Goal: Entertainment & Leisure: Browse casually

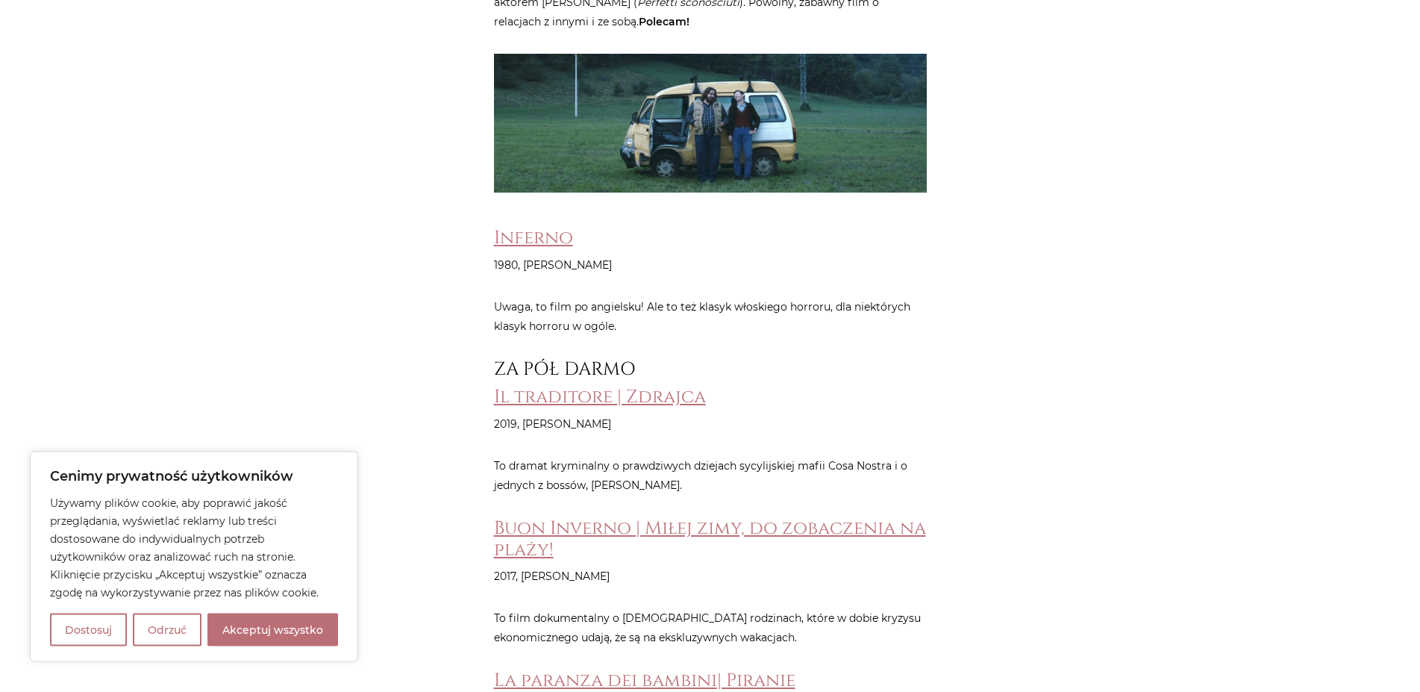
scroll to position [913, 0]
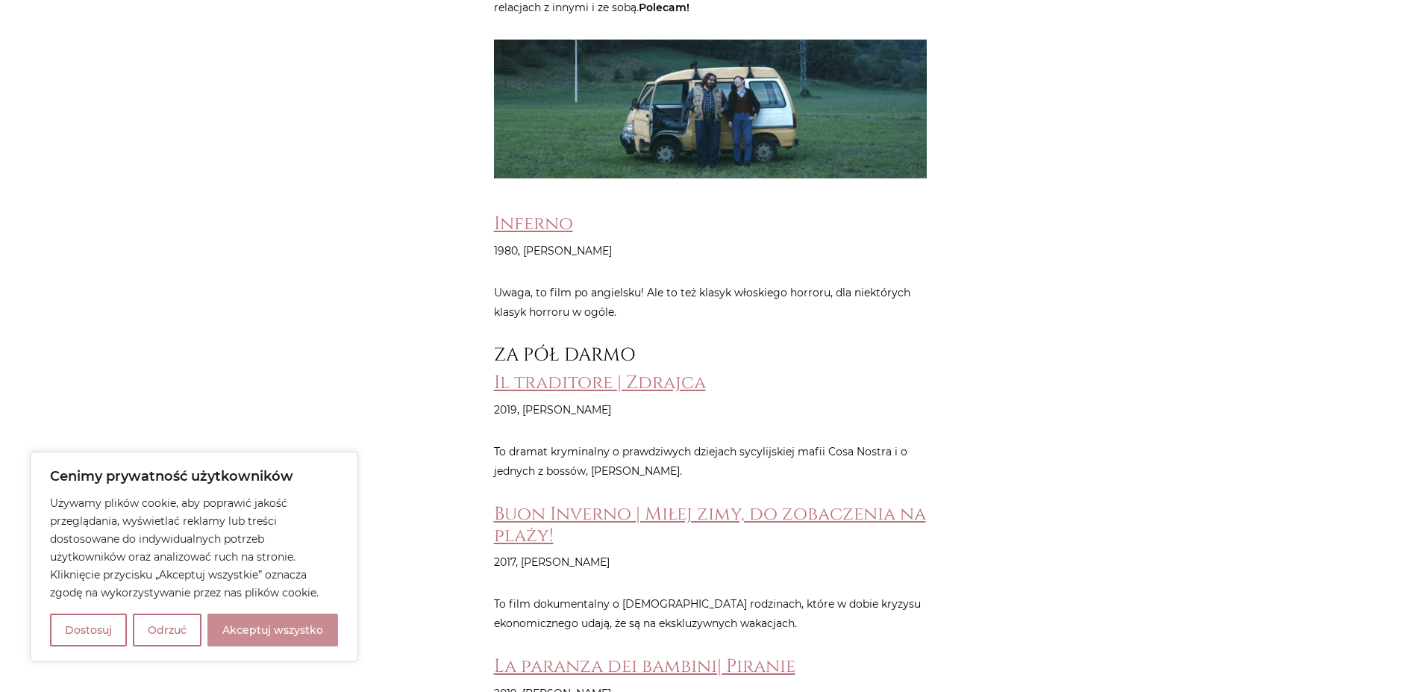
click at [290, 628] on button "Akceptuj wszystko" at bounding box center [272, 629] width 131 height 33
checkbox input "true"
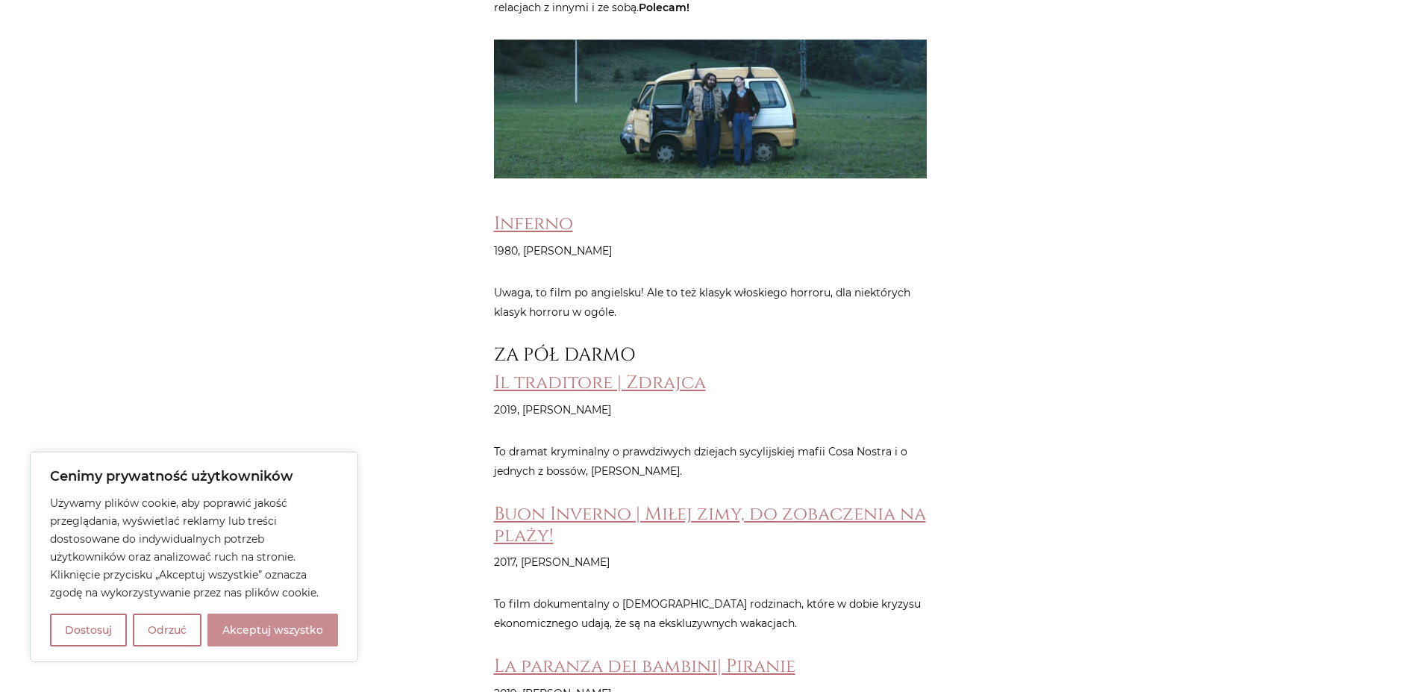
checkbox input "true"
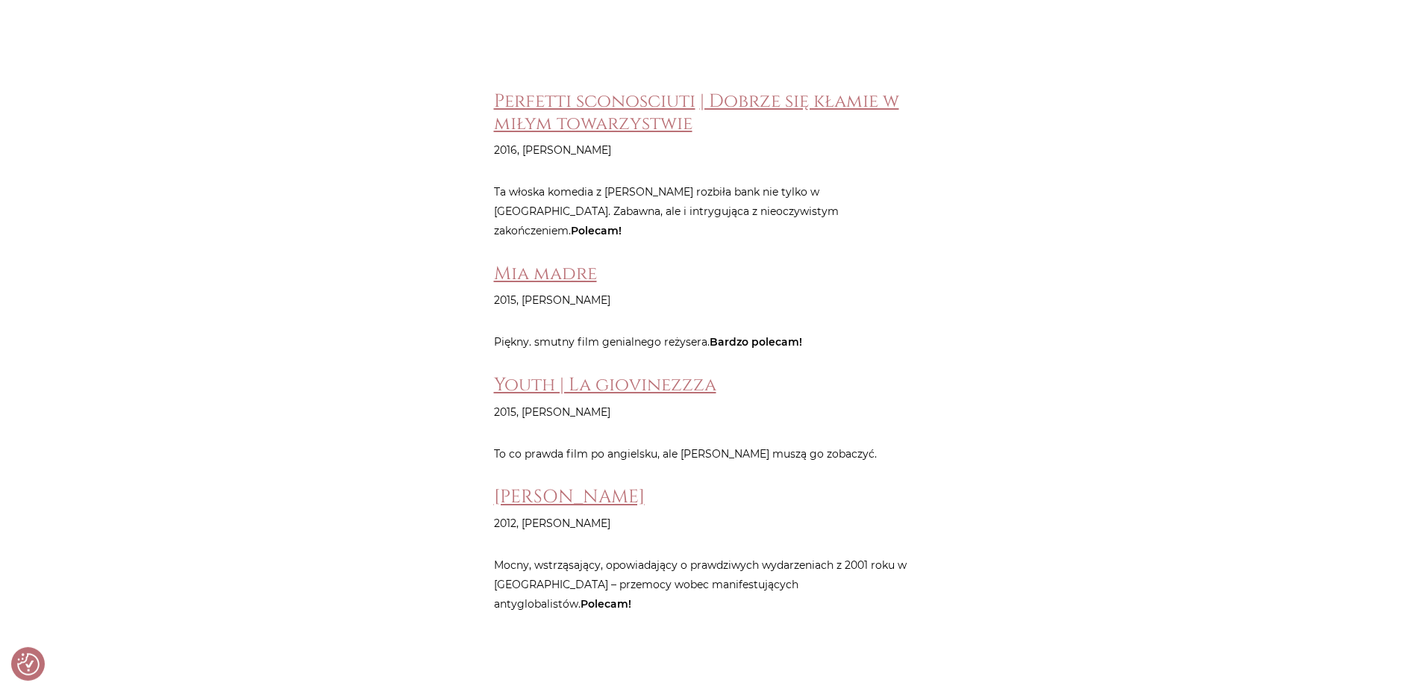
scroll to position [4415, 0]
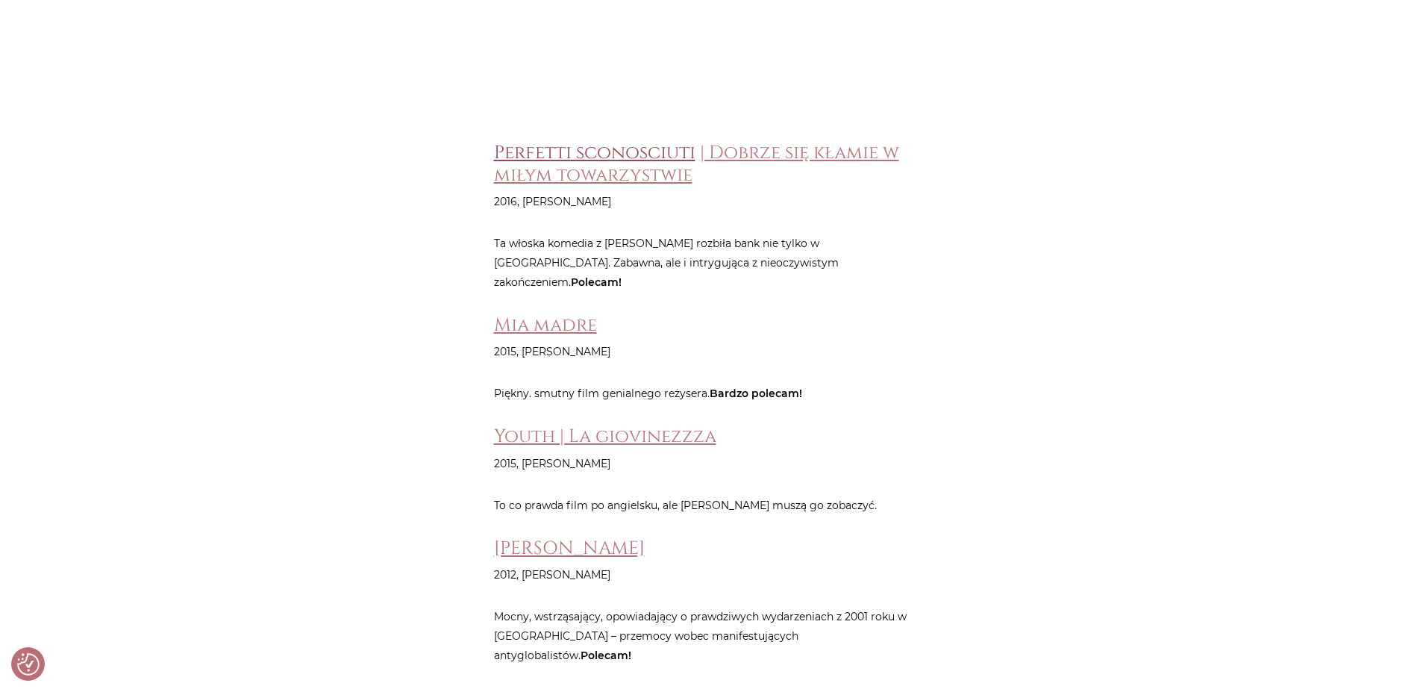
click at [628, 140] on link "Perfetti sconosciuti" at bounding box center [594, 152] width 201 height 25
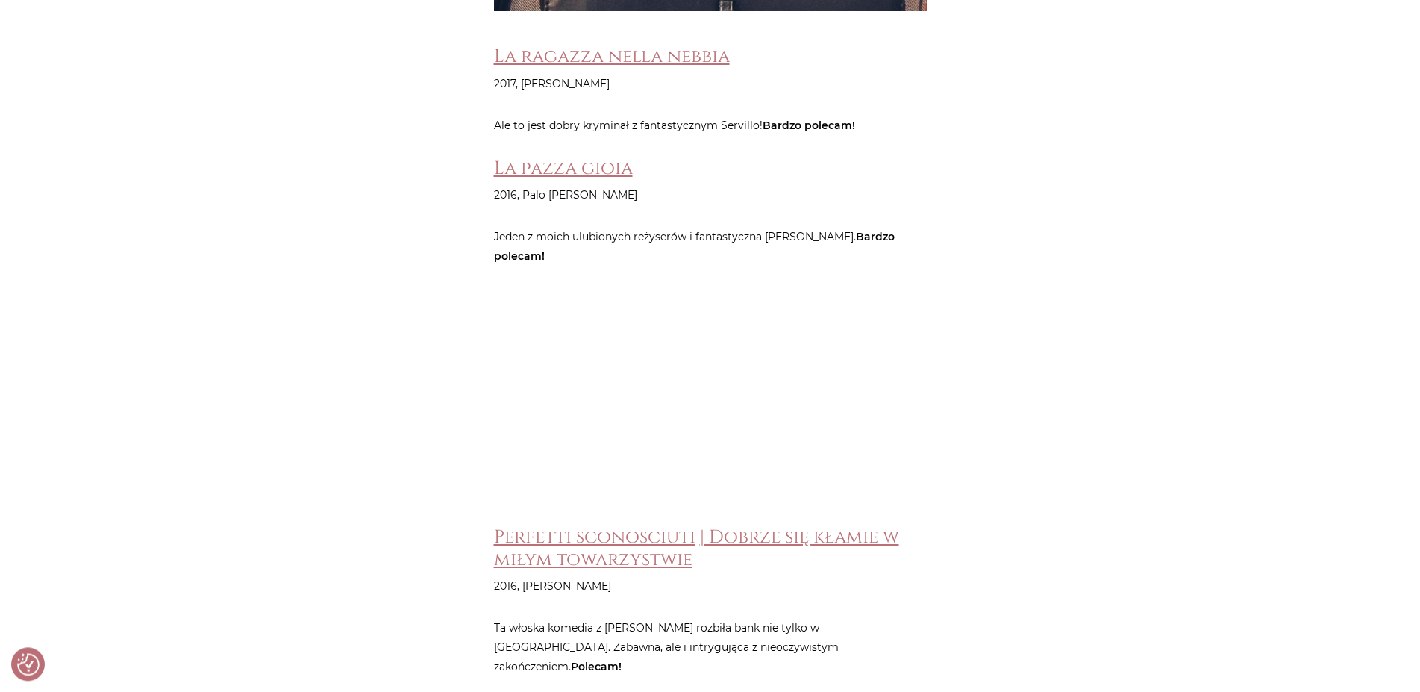
scroll to position [3958, 0]
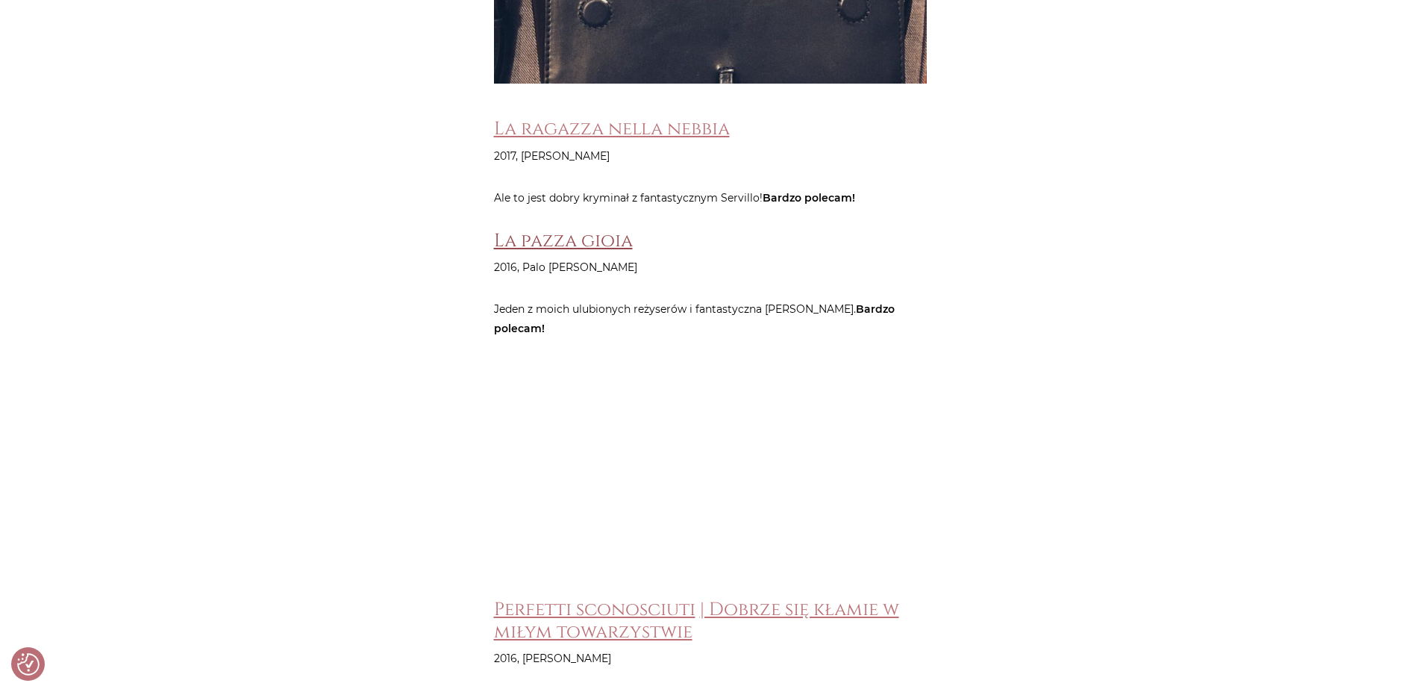
click at [573, 228] on link "La pazza gioia" at bounding box center [563, 240] width 139 height 25
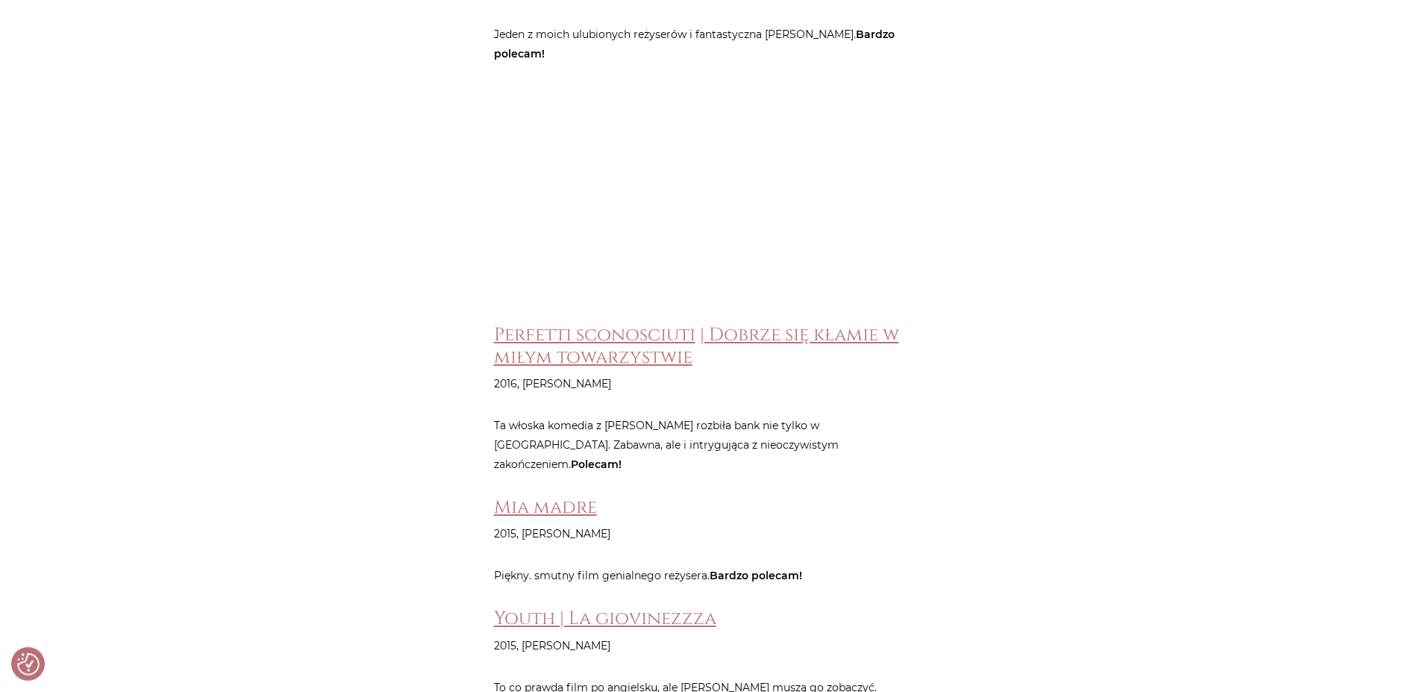
scroll to position [4263, 0]
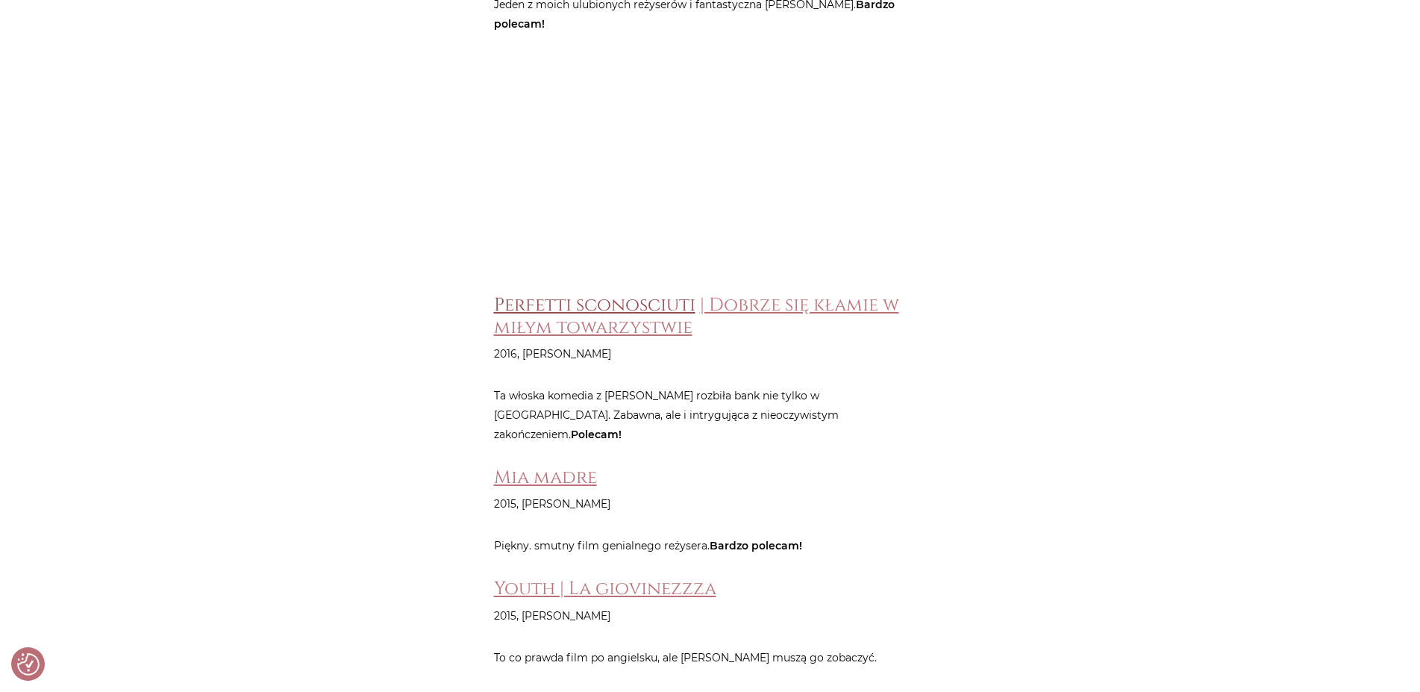
click at [659, 293] on link "Perfetti sconosciuti" at bounding box center [594, 305] width 201 height 25
